Goal: Task Accomplishment & Management: Use online tool/utility

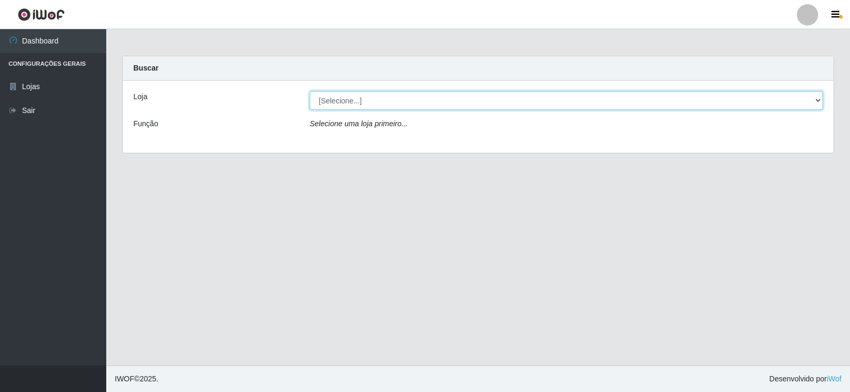
click at [442, 99] on select "[Selecione...] Rede Compras Supermercados - LOJA 2" at bounding box center [566, 100] width 513 height 19
select select "161"
click at [310, 91] on select "[Selecione...] Rede Compras Supermercados - LOJA 2" at bounding box center [566, 100] width 513 height 19
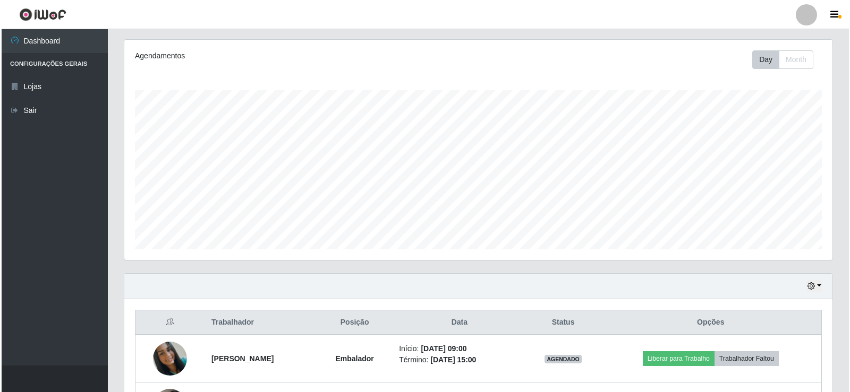
scroll to position [266, 0]
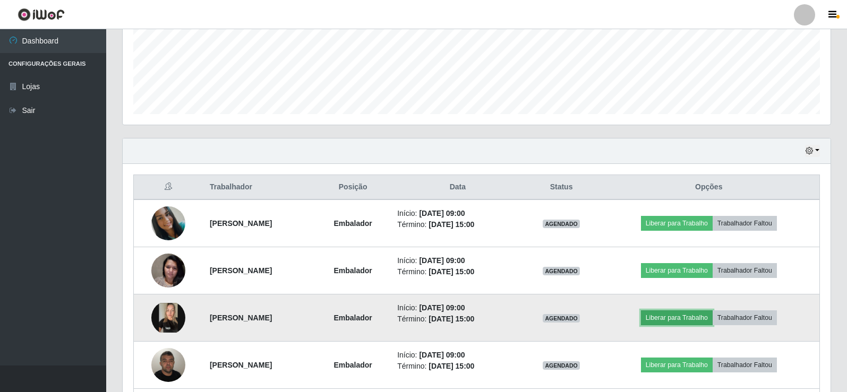
click at [684, 318] on button "Liberar para Trabalho" at bounding box center [677, 318] width 72 height 15
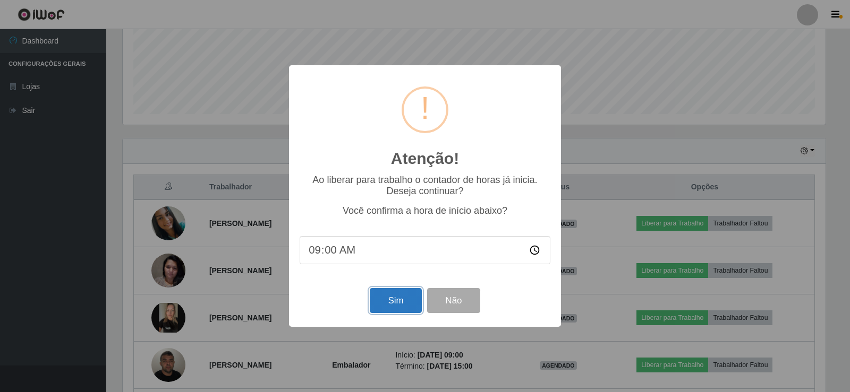
click at [396, 305] on button "Sim" at bounding box center [396, 300] width 52 height 25
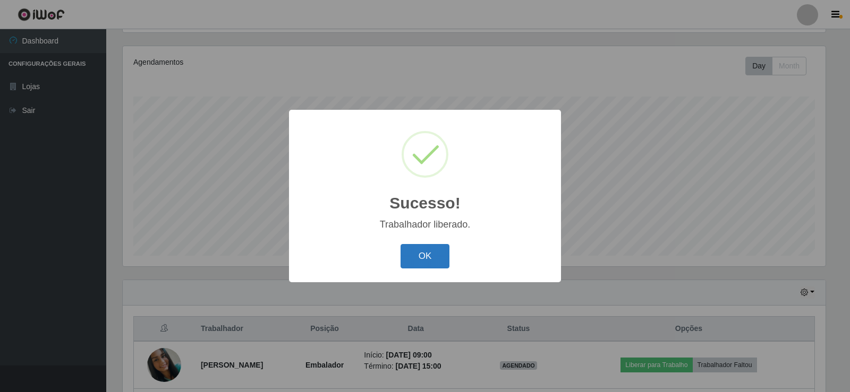
click at [427, 267] on button "OK" at bounding box center [424, 256] width 49 height 25
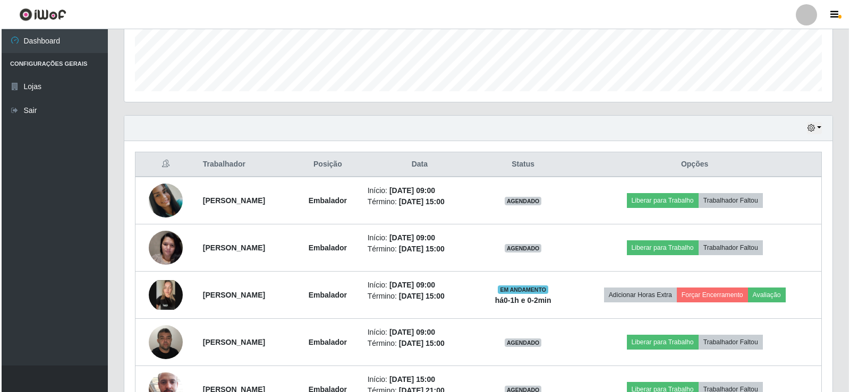
scroll to position [336, 0]
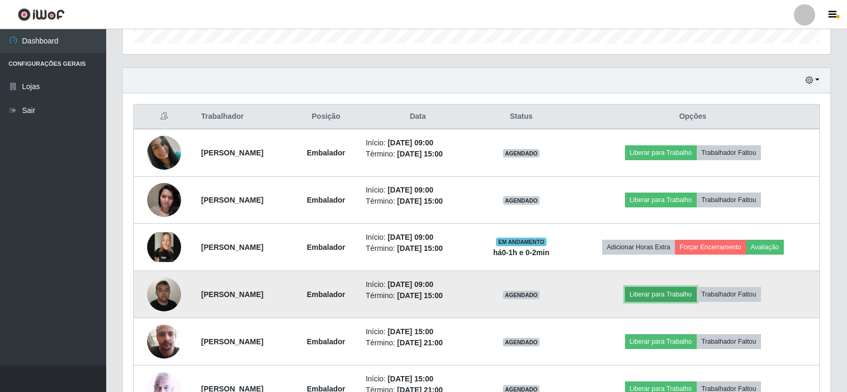
click at [660, 290] on button "Liberar para Trabalho" at bounding box center [661, 294] width 72 height 15
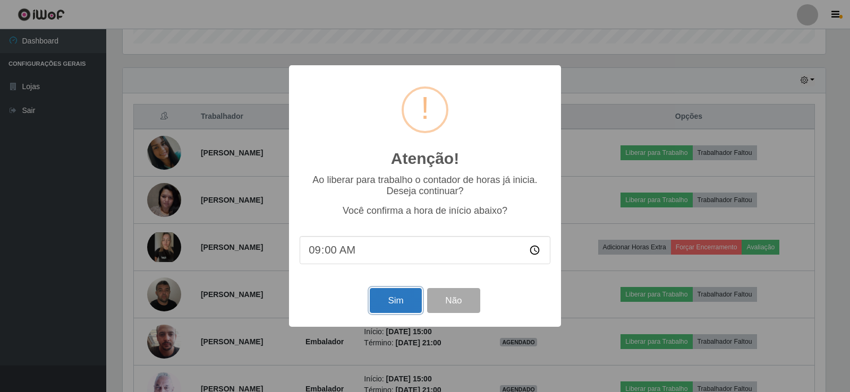
click at [404, 306] on button "Sim" at bounding box center [396, 300] width 52 height 25
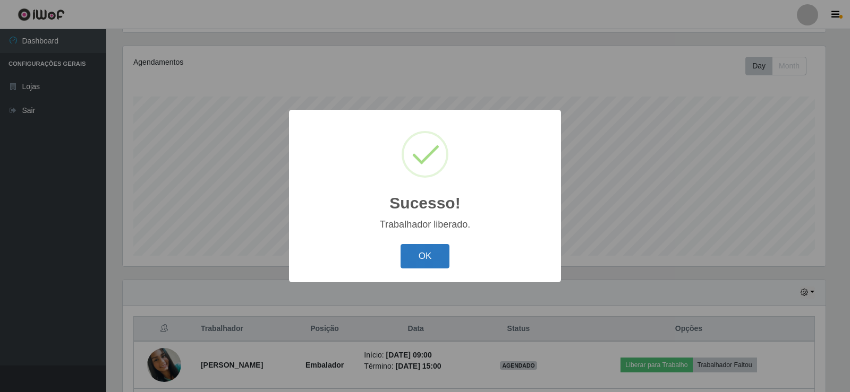
click at [430, 264] on button "OK" at bounding box center [424, 256] width 49 height 25
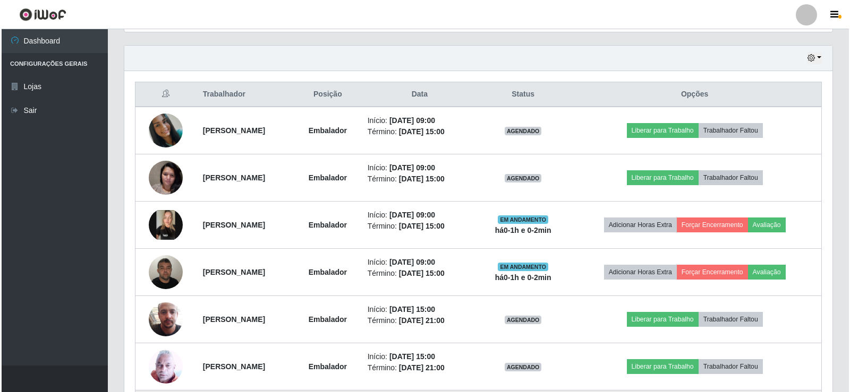
scroll to position [325, 0]
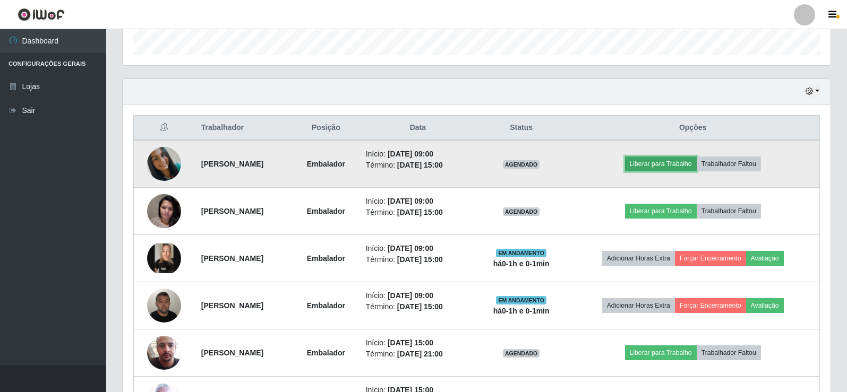
click at [662, 160] on button "Liberar para Trabalho" at bounding box center [661, 164] width 72 height 15
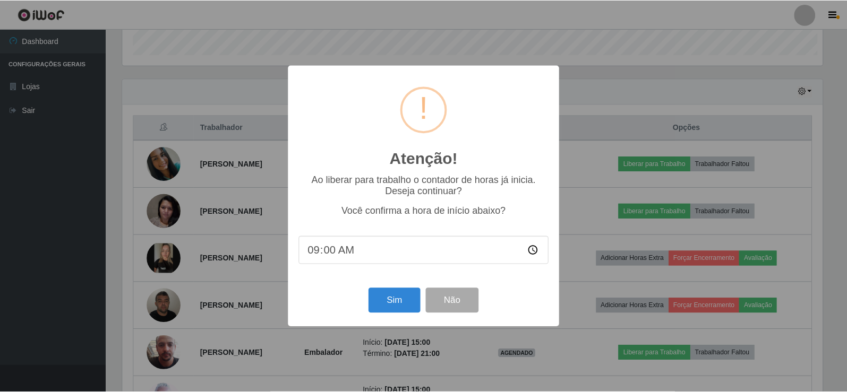
scroll to position [220, 703]
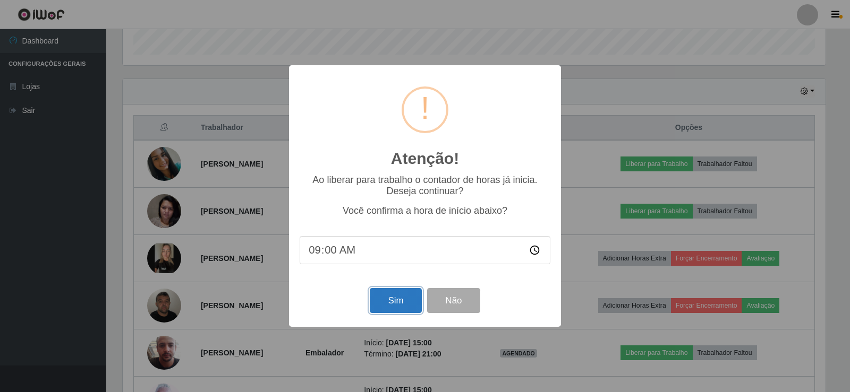
click at [386, 304] on button "Sim" at bounding box center [396, 300] width 52 height 25
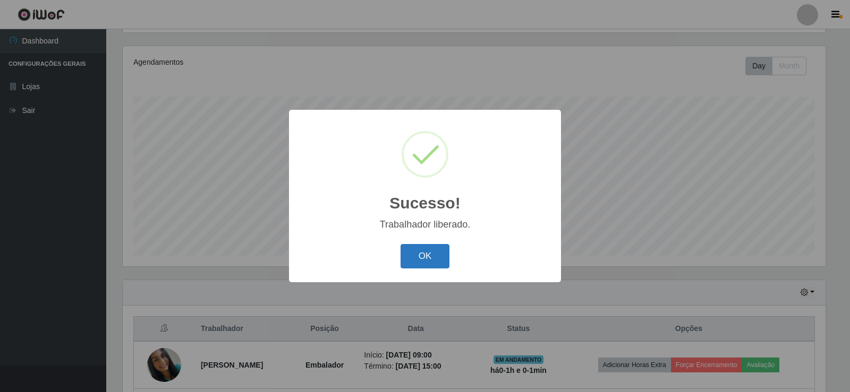
click at [436, 256] on button "OK" at bounding box center [424, 256] width 49 height 25
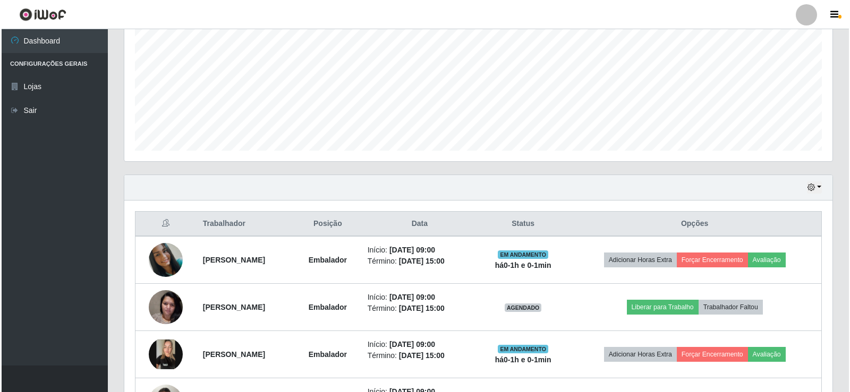
scroll to position [230, 0]
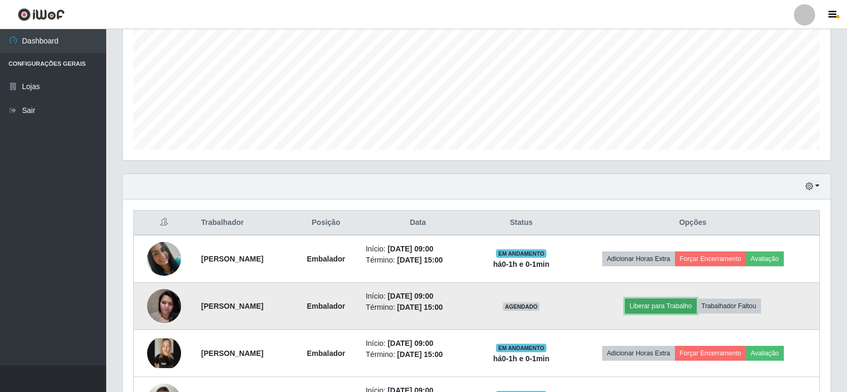
click at [661, 306] on button "Liberar para Trabalho" at bounding box center [661, 306] width 72 height 15
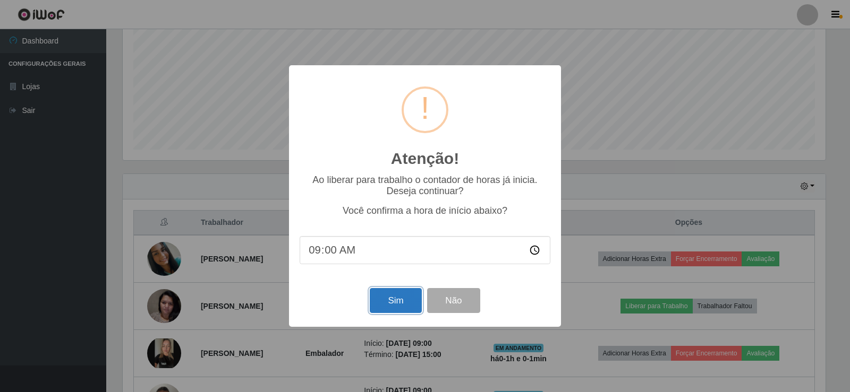
click at [407, 299] on button "Sim" at bounding box center [396, 300] width 52 height 25
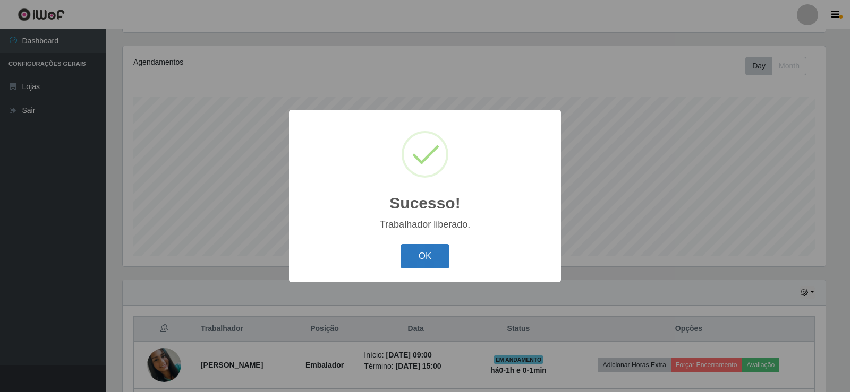
click at [429, 261] on button "OK" at bounding box center [424, 256] width 49 height 25
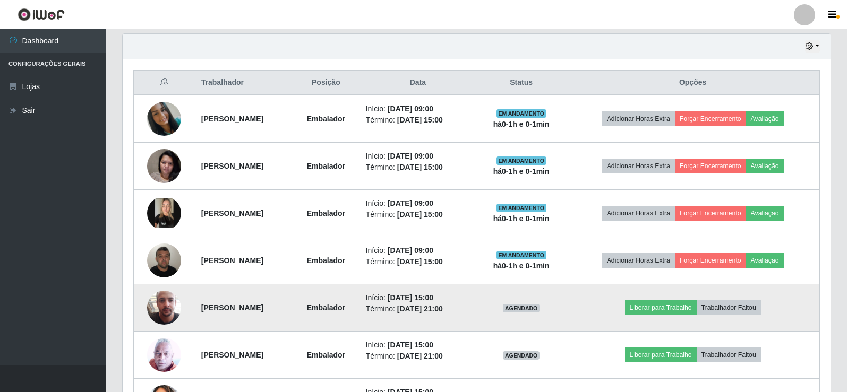
scroll to position [389, 0]
